Goal: Task Accomplishment & Management: Manage account settings

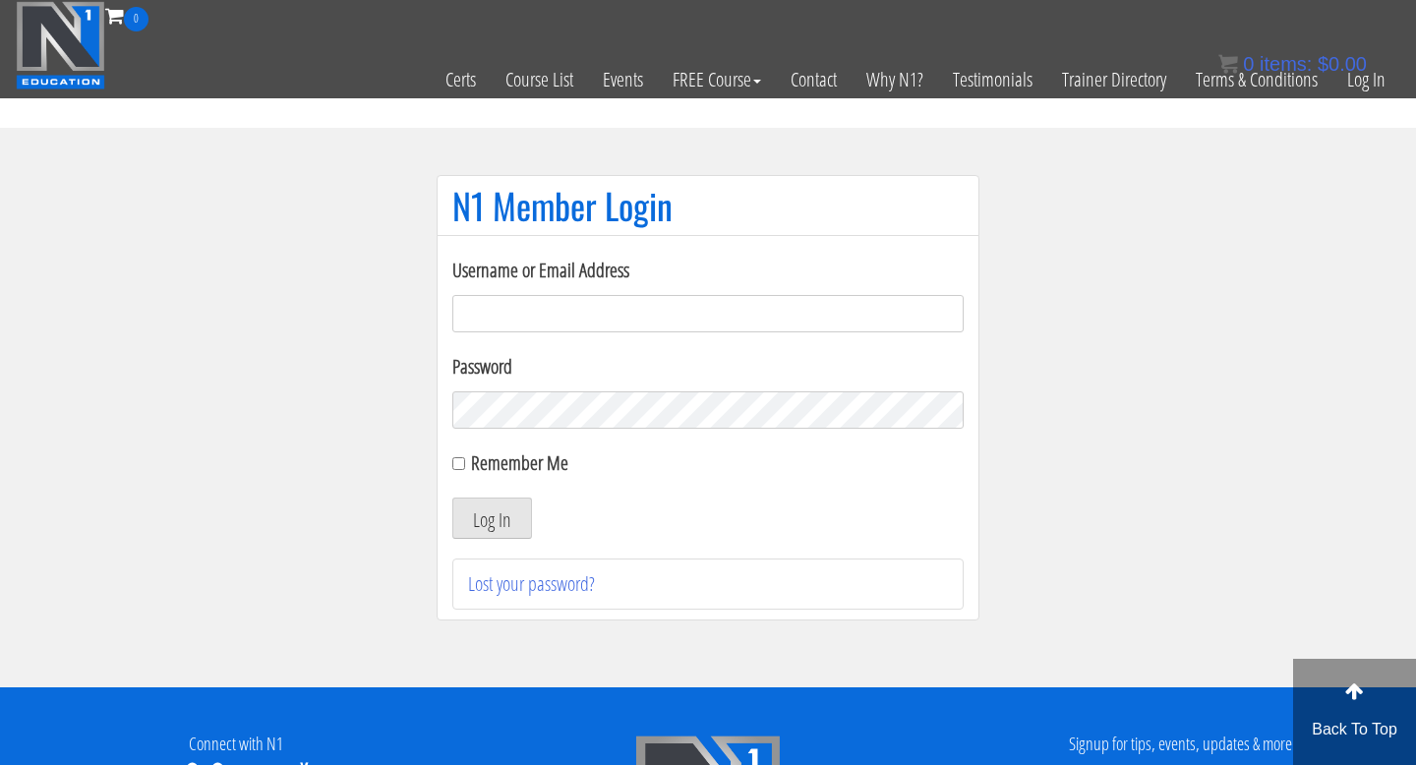
type input "syuwanne12@gmail.com"
click at [451, 466] on div "Username or Email Address syuwanne12@gmail.com Password Remember Me Log In Lost…" at bounding box center [708, 428] width 543 height 386
click at [453, 466] on input "Remember Me" at bounding box center [458, 463] width 13 height 13
checkbox input "true"
click at [503, 524] on button "Log In" at bounding box center [492, 518] width 80 height 41
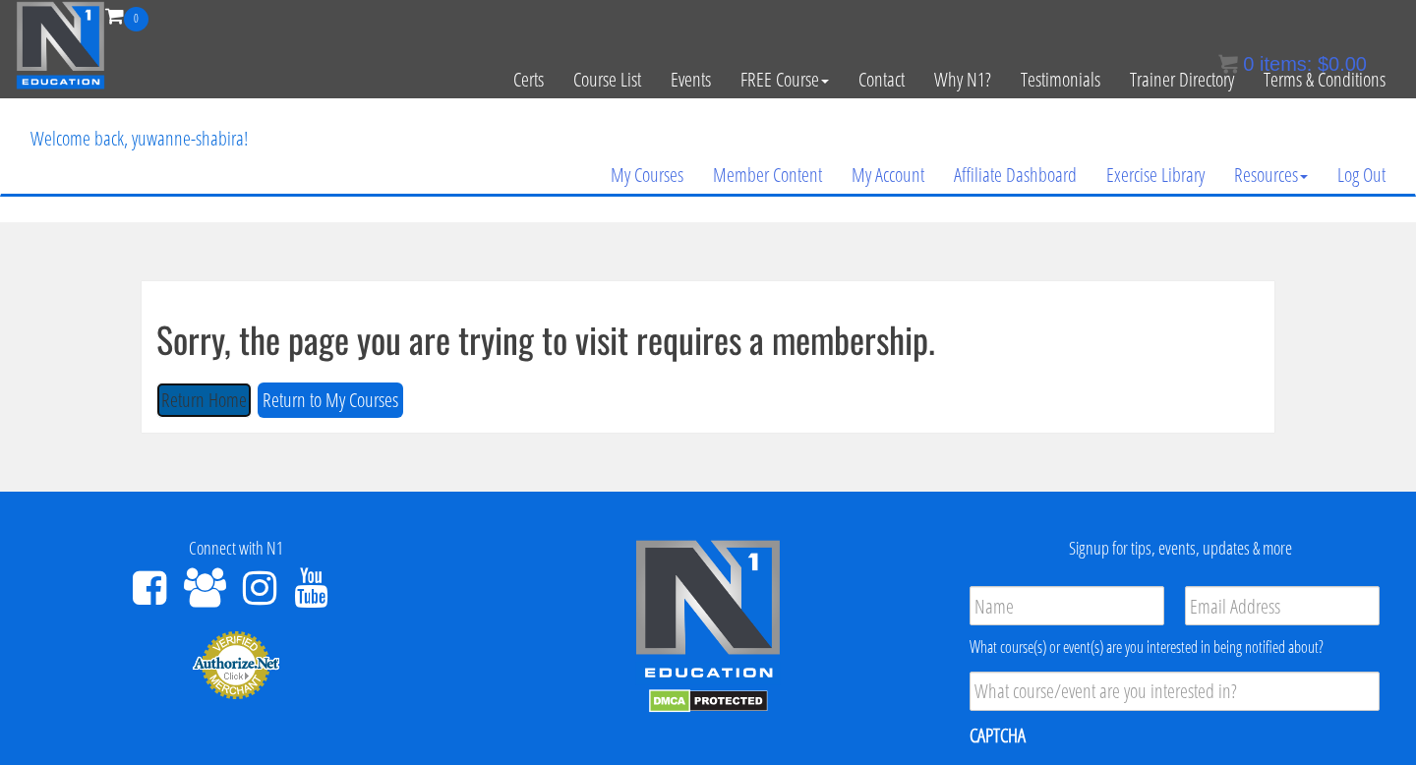
click at [203, 399] on button "Return Home" at bounding box center [203, 401] width 95 height 36
